Goal: Information Seeking & Learning: Learn about a topic

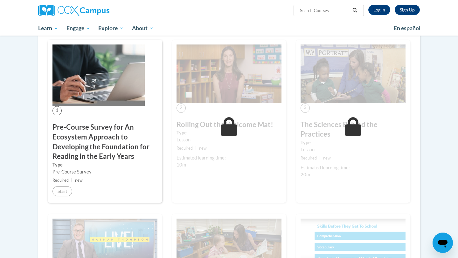
click at [74, 198] on div "1 Pre-Course Survey for An Ecosystem Approach to Developing the Foundation for …" at bounding box center [105, 122] width 115 height 164
click at [95, 126] on h3 "Pre-Course Survey for An Ecosystem Approach to Developing the Foundation for Re…" at bounding box center [105, 142] width 105 height 39
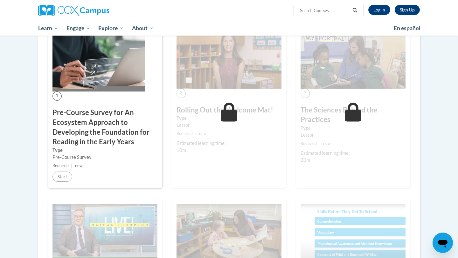
scroll to position [151, 0]
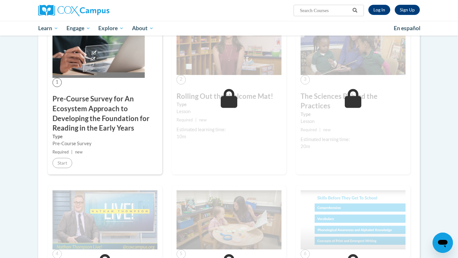
click at [72, 165] on div "Start" at bounding box center [63, 163] width 20 height 10
click at [384, 11] on link "Log In" at bounding box center [380, 10] width 22 height 10
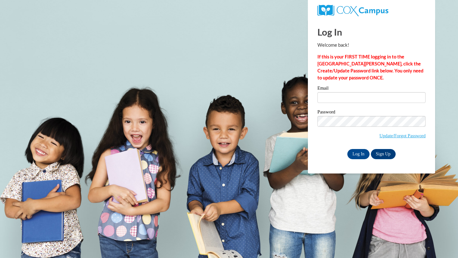
click at [370, 103] on div "Email" at bounding box center [372, 97] width 108 height 22
click at [365, 100] on input "Email" at bounding box center [372, 97] width 108 height 11
type input "kayleewise13@gmail.com"
click at [356, 155] on input "Log In" at bounding box center [359, 154] width 22 height 10
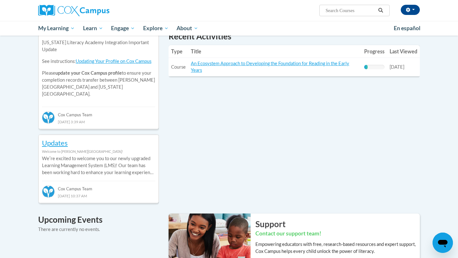
scroll to position [126, 0]
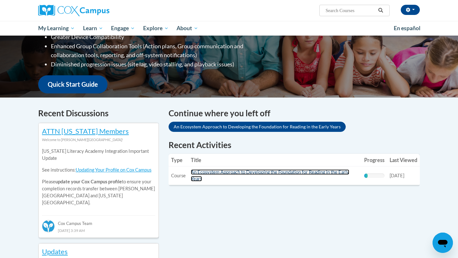
click at [208, 172] on link "An Ecosystem Approach to Developing the Foundation for Reading in the Early Yea…" at bounding box center [270, 176] width 158 height 12
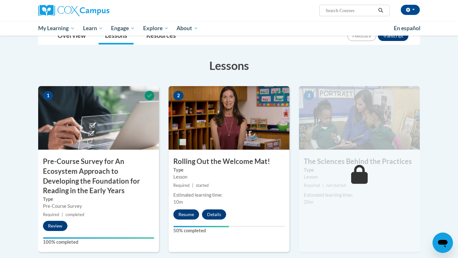
scroll to position [195, 0]
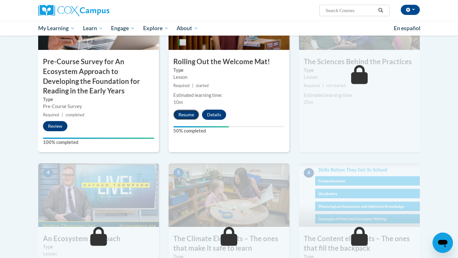
click at [186, 111] on button "Resume" at bounding box center [186, 115] width 26 height 10
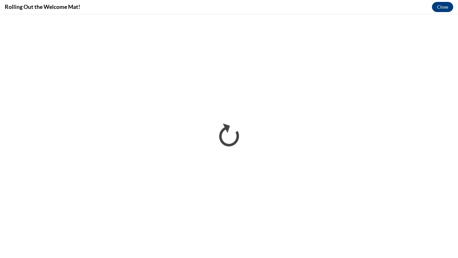
scroll to position [0, 0]
